Goal: Navigation & Orientation: Find specific page/section

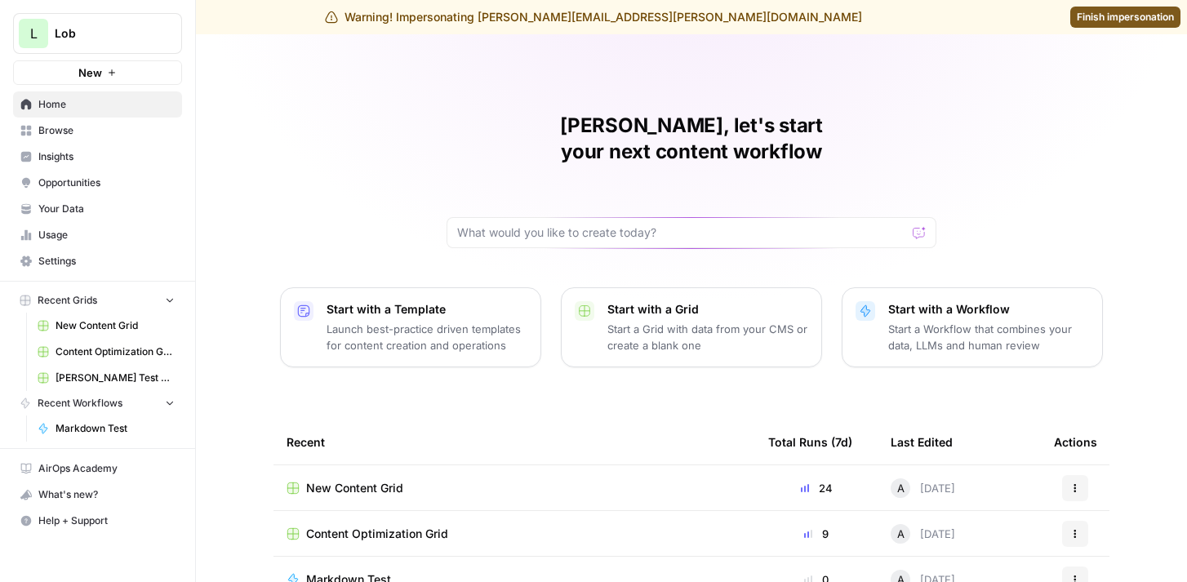
click at [104, 150] on span "Insights" at bounding box center [106, 156] width 136 height 15
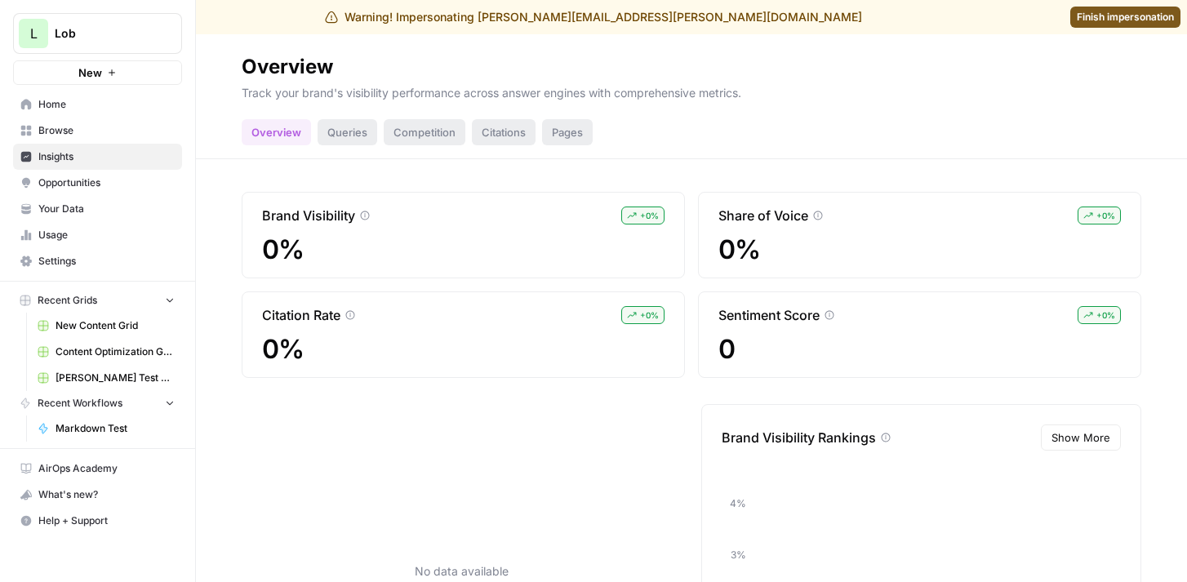
click at [339, 130] on div "Queries" at bounding box center [348, 132] width 60 height 26
click at [91, 180] on span "Opportunities" at bounding box center [106, 183] width 136 height 15
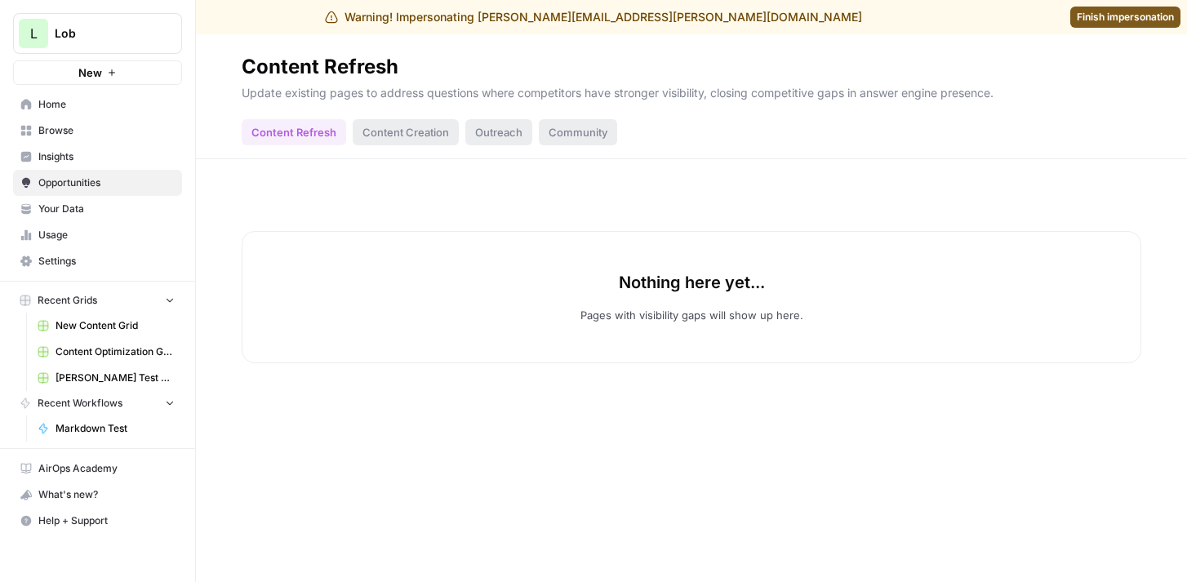
click at [84, 160] on span "Insights" at bounding box center [106, 156] width 136 height 15
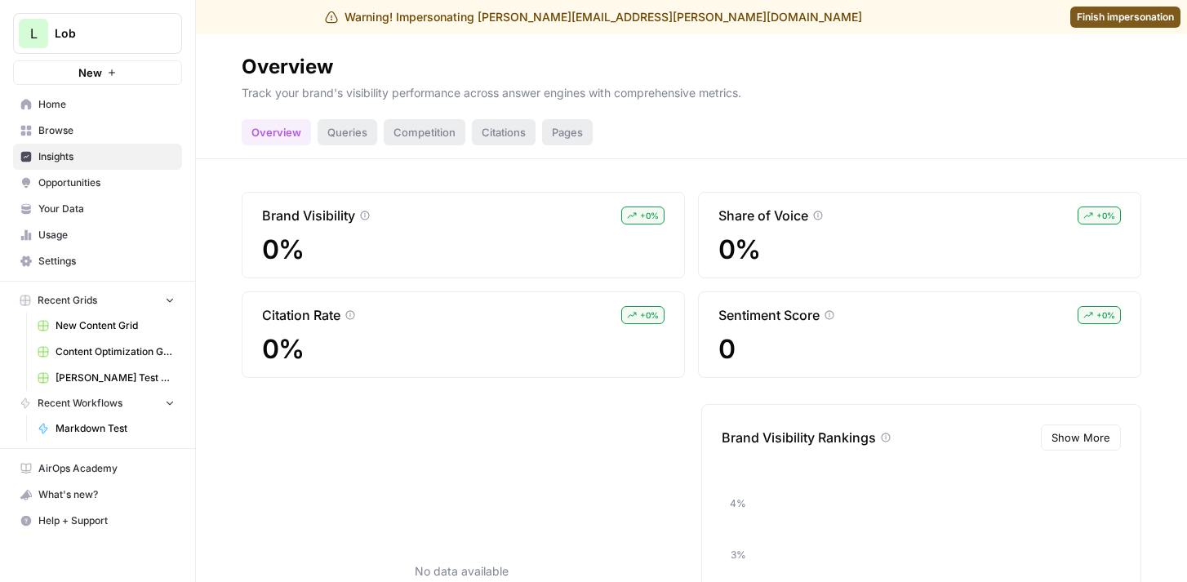
click at [1081, 20] on span "Finish impersonation" at bounding box center [1125, 17] width 97 height 15
